Goal: Task Accomplishment & Management: Use online tool/utility

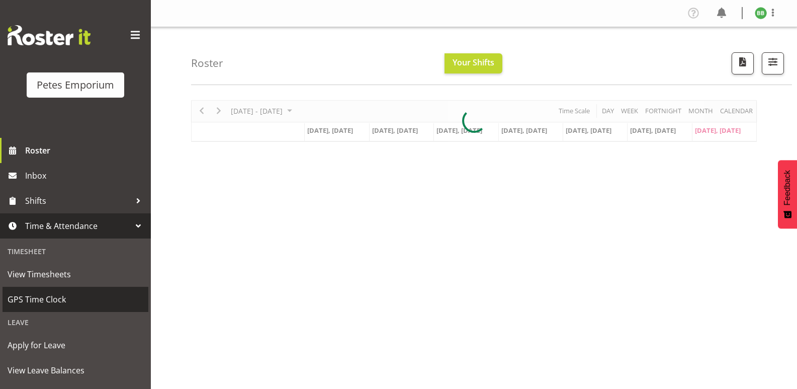
click at [64, 305] on span "GPS Time Clock" at bounding box center [76, 299] width 136 height 15
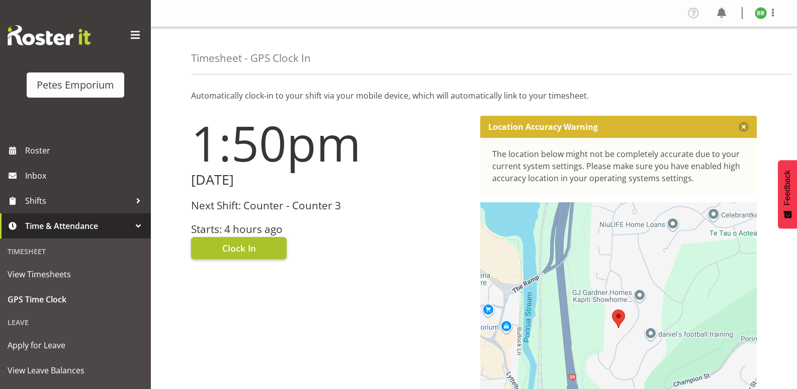
click at [260, 248] on button "Clock In" at bounding box center [239, 248] width 96 height 22
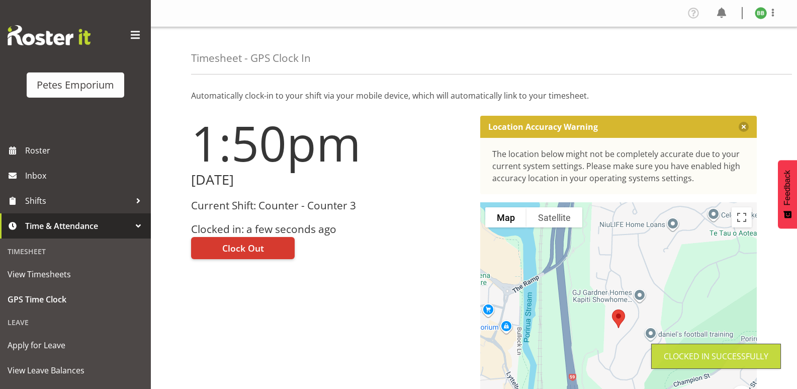
click at [759, 17] on img at bounding box center [761, 13] width 12 height 12
click at [718, 50] on link "Log Out" at bounding box center [730, 53] width 97 height 18
